Goal: Obtain resource: Download file/media

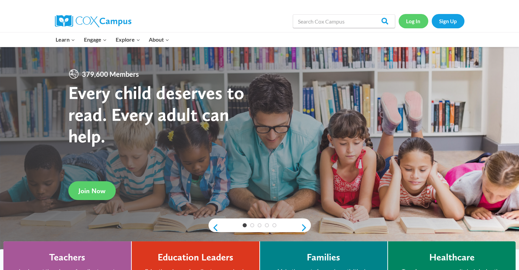
click at [421, 20] on link "Log In" at bounding box center [414, 21] width 30 height 14
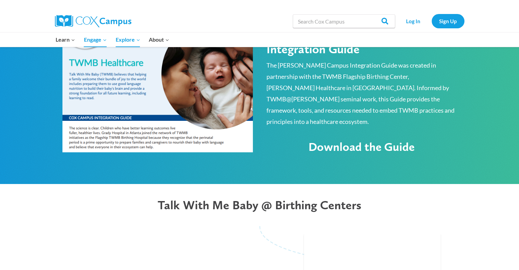
scroll to position [408, 0]
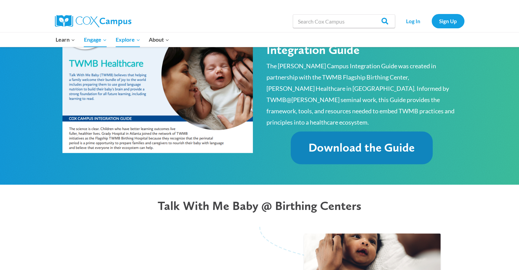
click at [345, 140] on span "Download the Guide" at bounding box center [362, 147] width 106 height 14
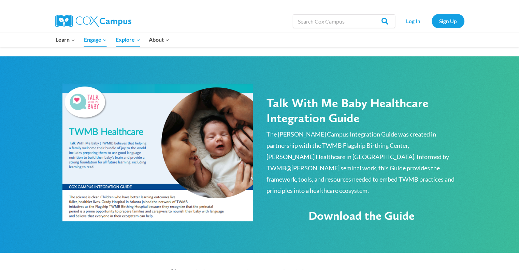
scroll to position [285, 0]
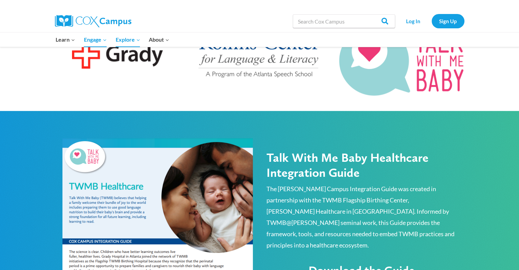
click at [283, 155] on h2 "Talk With Me Baby Healthcare Integration Guide" at bounding box center [362, 164] width 191 height 29
click at [131, 203] on img at bounding box center [157, 206] width 191 height 137
click at [148, 224] on img at bounding box center [157, 206] width 191 height 137
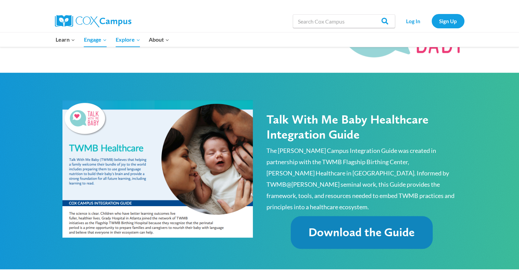
click at [319, 225] on span "Download the Guide" at bounding box center [362, 232] width 106 height 14
